Goal: Navigation & Orientation: Understand site structure

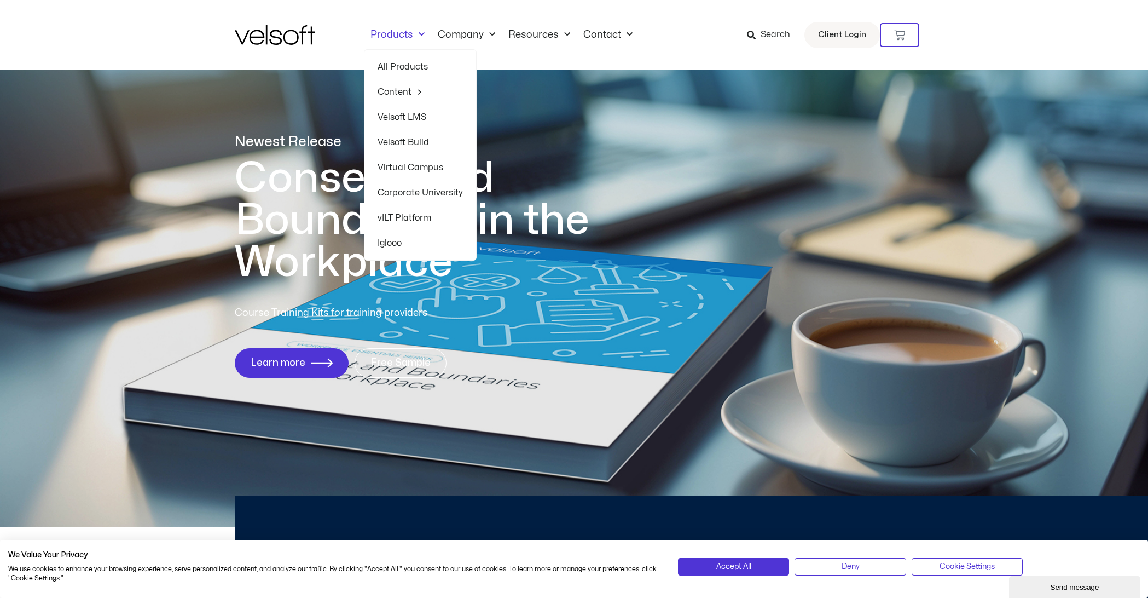
click at [418, 33] on span "Menu" at bounding box center [418, 35] width 11 height 18
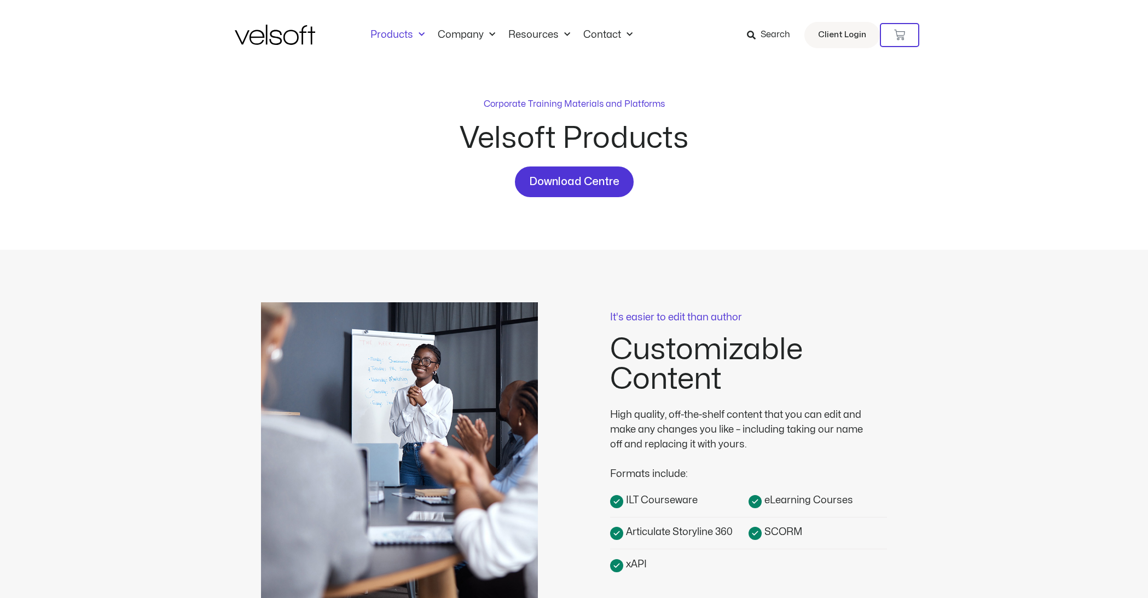
click at [418, 33] on span "Menu" at bounding box center [418, 35] width 11 height 18
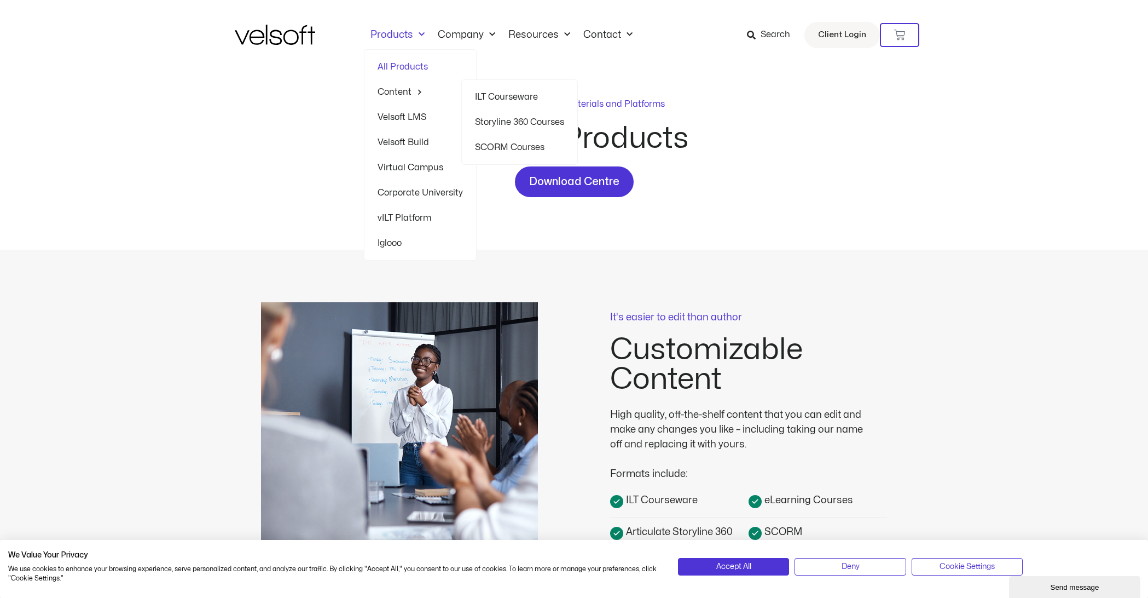
click at [401, 93] on link "Content" at bounding box center [420, 91] width 85 height 25
